Goal: Task Accomplishment & Management: Manage account settings

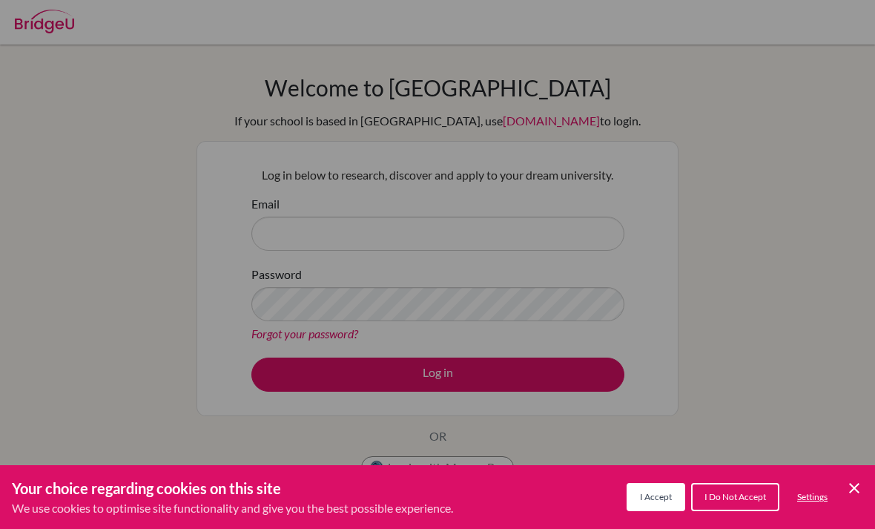
click at [659, 491] on span "I Accept" at bounding box center [656, 496] width 32 height 11
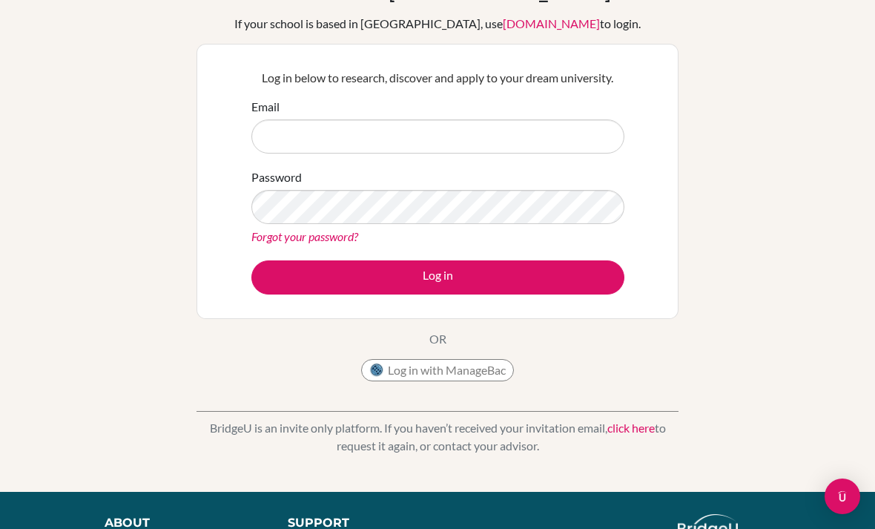
scroll to position [99, 0]
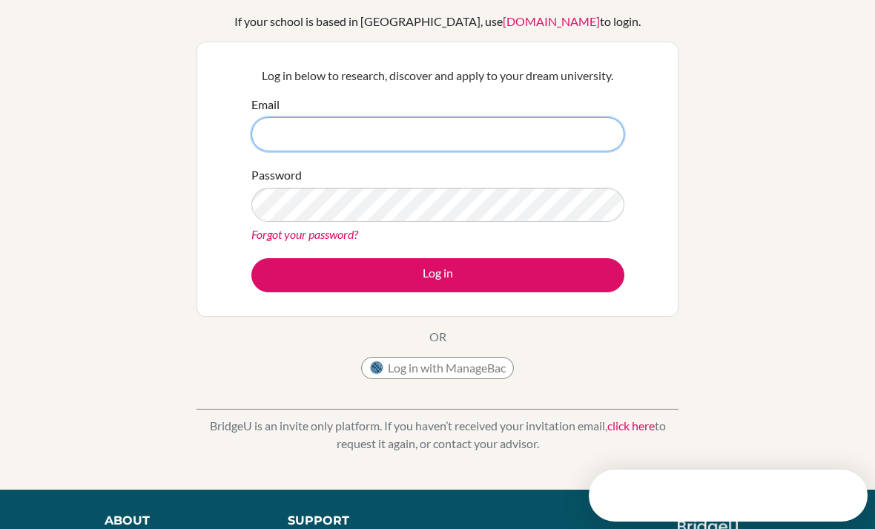
click at [535, 126] on input "Email" at bounding box center [437, 134] width 373 height 34
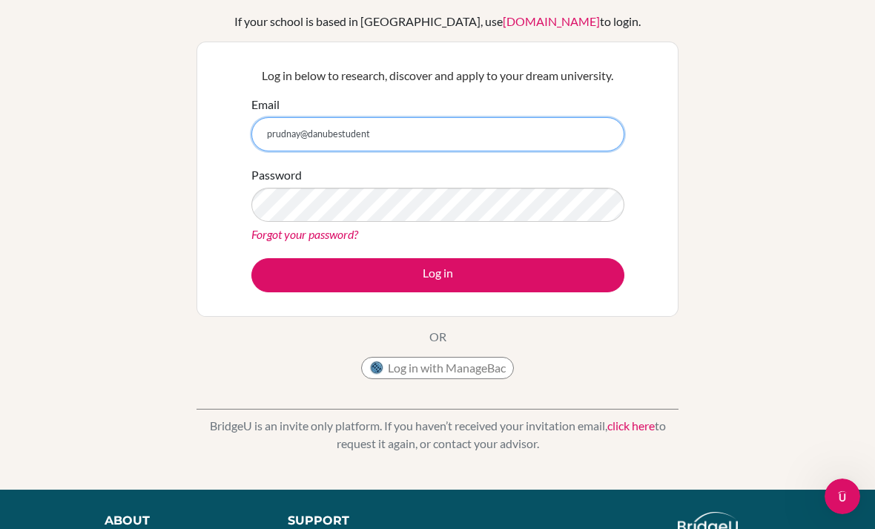
type input "prudnay@danubestudent"
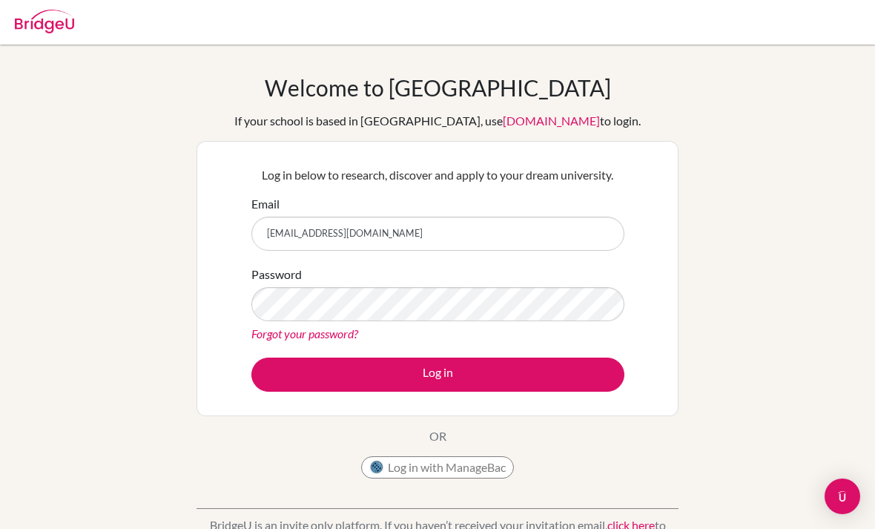
type input "[EMAIL_ADDRESS][DOMAIN_NAME]"
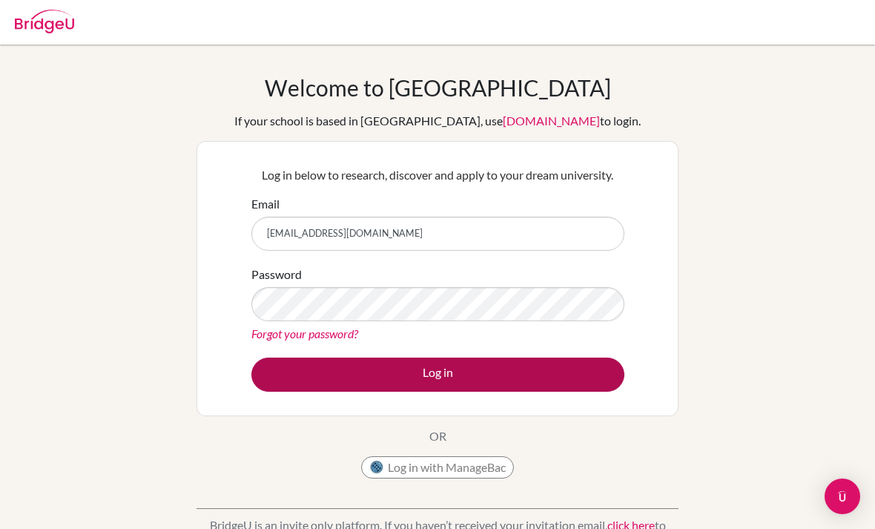
click at [464, 377] on button "Log in" at bounding box center [437, 374] width 373 height 34
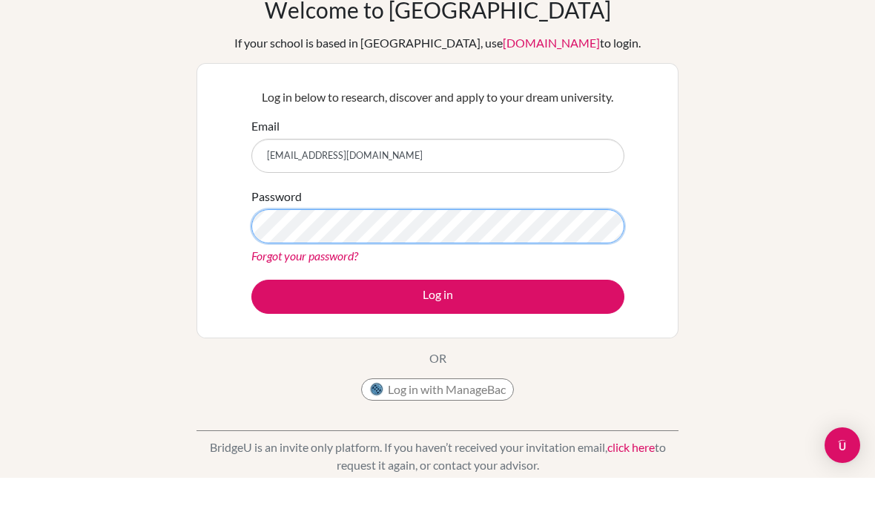
scroll to position [29, 0]
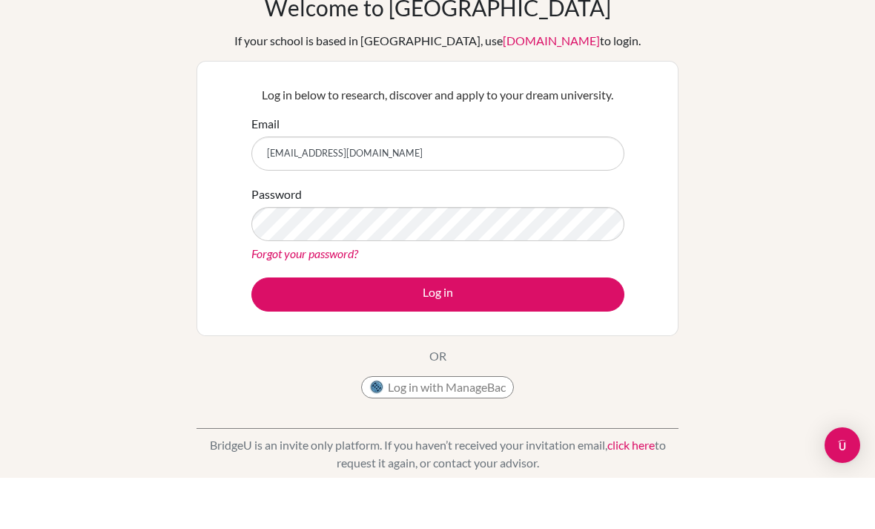
click at [386, 427] on button "Log in with ManageBac" at bounding box center [437, 438] width 153 height 22
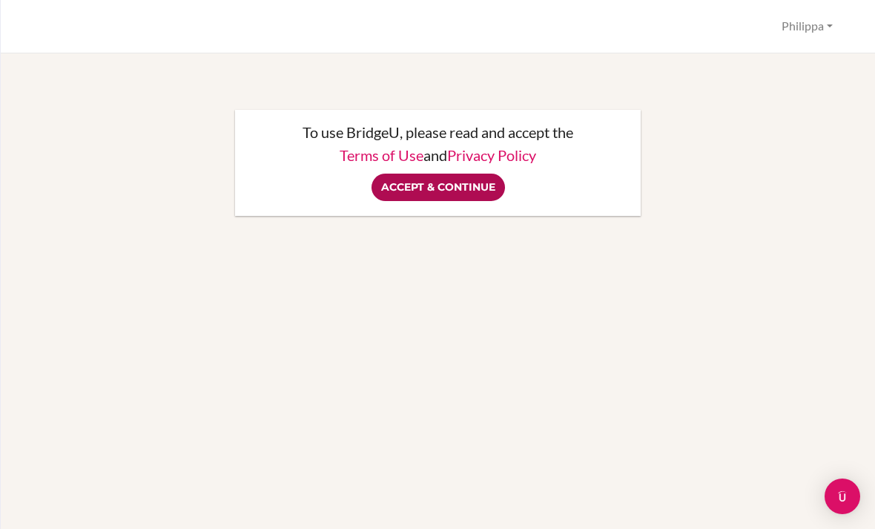
click at [467, 188] on input "Accept & Continue" at bounding box center [439, 187] width 134 height 27
